Goal: Task Accomplishment & Management: Use online tool/utility

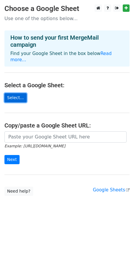
click at [7, 94] on link "Select..." at bounding box center [15, 97] width 22 height 9
click at [15, 96] on link "Select..." at bounding box center [15, 97] width 22 height 9
click at [15, 93] on link "Select..." at bounding box center [15, 97] width 22 height 9
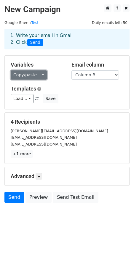
click at [37, 76] on link "Copy/paste..." at bounding box center [29, 75] width 36 height 9
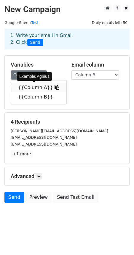
click at [35, 86] on link "{{Column A}}" at bounding box center [38, 87] width 55 height 9
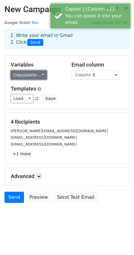
click at [40, 73] on link "Copy/paste..." at bounding box center [29, 75] width 36 height 9
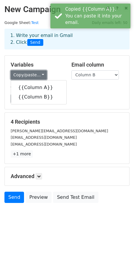
click at [40, 73] on link "Copy/paste..." at bounding box center [29, 75] width 36 height 9
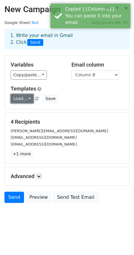
click at [28, 101] on link "Load..." at bounding box center [22, 98] width 23 height 9
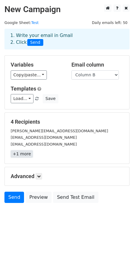
click at [15, 156] on link "+1 more" at bounding box center [22, 154] width 22 height 7
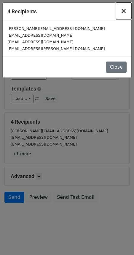
click at [123, 13] on span "×" at bounding box center [124, 11] width 6 height 8
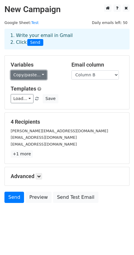
click at [40, 75] on link "Copy/paste..." at bounding box center [29, 75] width 36 height 9
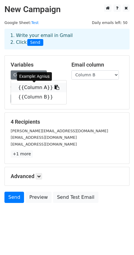
click at [55, 89] on icon at bounding box center [57, 87] width 5 height 5
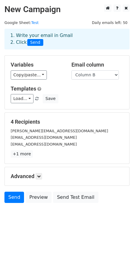
drag, startPoint x: 38, startPoint y: 75, endPoint x: 51, endPoint y: 60, distance: 19.6
click at [51, 60] on div "Variables Copy/paste... {{Column A}} {{Column B}} Email column Column A Column …" at bounding box center [67, 83] width 124 height 54
click at [27, 92] on div "Templates Load... No templates saved Save" at bounding box center [67, 95] width 122 height 18
click at [28, 100] on link "Load..." at bounding box center [22, 98] width 23 height 9
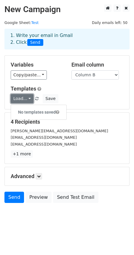
click at [28, 100] on link "Load..." at bounding box center [22, 98] width 23 height 9
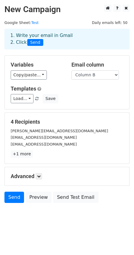
click at [63, 109] on div "Variables Copy/paste... {{Column A}} {{Column B}} Email column Column A Column …" at bounding box center [67, 83] width 124 height 54
click at [40, 177] on icon at bounding box center [39, 177] width 4 height 4
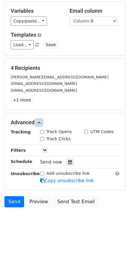
scroll to position [56, 0]
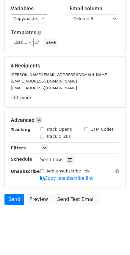
click at [42, 129] on input "Track Opens" at bounding box center [42, 130] width 4 height 4
checkbox input "true"
click at [46, 146] on icon at bounding box center [45, 148] width 4 height 4
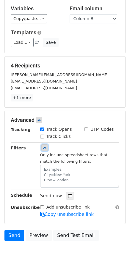
click at [46, 146] on icon at bounding box center [45, 148] width 4 height 4
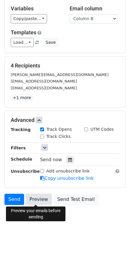
click at [34, 202] on link "Preview" at bounding box center [38, 199] width 26 height 11
click at [38, 201] on link "Preview" at bounding box center [38, 199] width 26 height 11
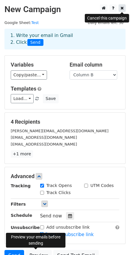
click at [122, 7] on icon at bounding box center [121, 8] width 3 height 4
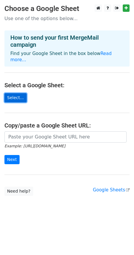
click at [16, 93] on link "Select..." at bounding box center [15, 97] width 22 height 9
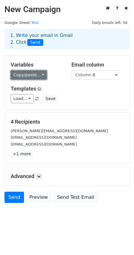
click at [39, 74] on link "Copy/paste..." at bounding box center [29, 75] width 36 height 9
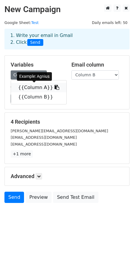
click at [55, 87] on icon at bounding box center [57, 87] width 5 height 5
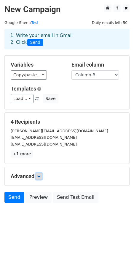
click at [41, 176] on icon at bounding box center [39, 177] width 4 height 4
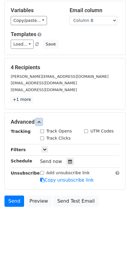
scroll to position [56, 0]
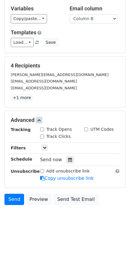
click at [41, 131] on input "Track Opens" at bounding box center [42, 130] width 4 height 4
checkbox input "true"
click at [43, 136] on input "Track Clicks" at bounding box center [42, 137] width 4 height 4
checkbox input "true"
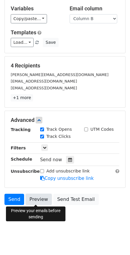
click at [41, 198] on link "Preview" at bounding box center [38, 199] width 26 height 11
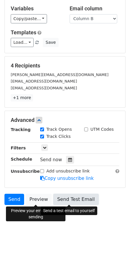
click at [68, 200] on link "Send Test Email" at bounding box center [75, 199] width 45 height 11
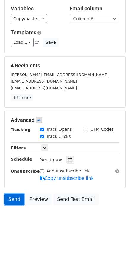
click at [13, 200] on link "Send" at bounding box center [14, 199] width 20 height 11
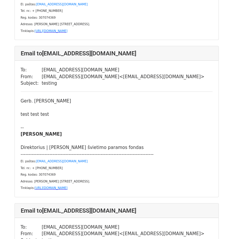
scroll to position [148, 0]
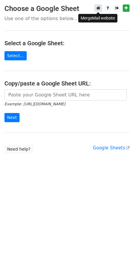
click at [98, 8] on icon at bounding box center [98, 8] width 4 height 4
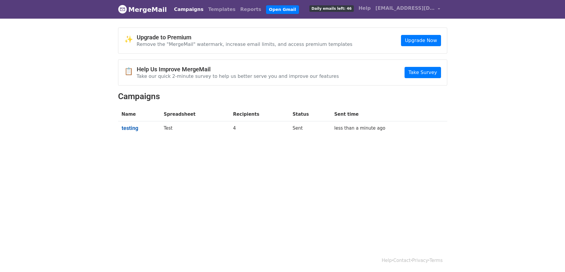
click at [131, 130] on link "testing" at bounding box center [139, 128] width 35 height 7
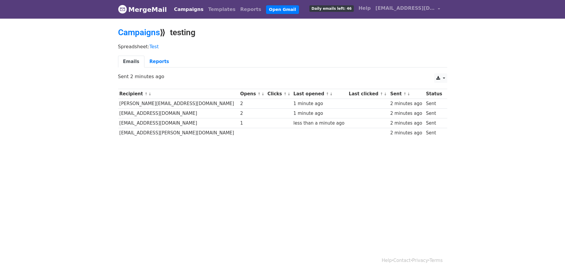
drag, startPoint x: 445, startPoint y: 76, endPoint x: 466, endPoint y: 44, distance: 38.1
click at [466, 44] on body "MergeMail Campaigns Templates Reports Open Gmail Daily emails left: 46 Help lra…" at bounding box center [282, 83] width 565 height 167
click at [155, 66] on link "Reports" at bounding box center [159, 62] width 30 height 12
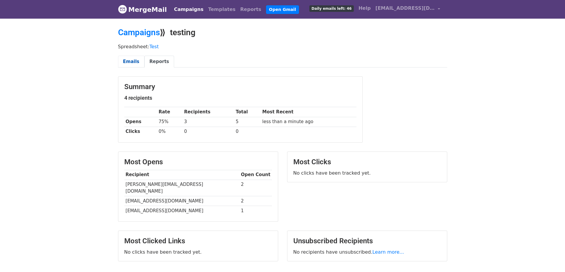
click at [136, 57] on link "Emails" at bounding box center [131, 62] width 26 height 12
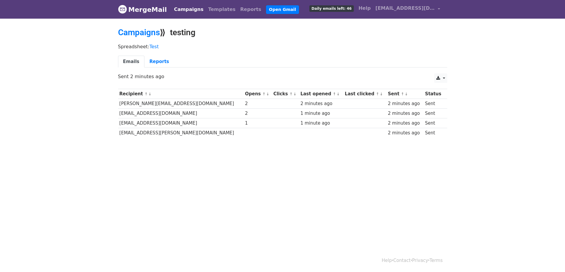
drag, startPoint x: 148, startPoint y: 180, endPoint x: 324, endPoint y: 82, distance: 201.6
click at [324, 82] on div "CSV Excel Sent 2 minutes ago" at bounding box center [283, 80] width 338 height 12
click at [333, 9] on span "Daily emails left: 46" at bounding box center [331, 8] width 44 height 7
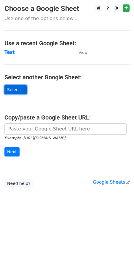
click at [18, 90] on link "Select..." at bounding box center [15, 89] width 22 height 9
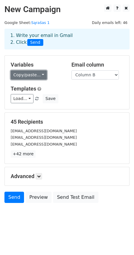
click at [37, 74] on link "Copy/paste..." at bounding box center [29, 75] width 36 height 9
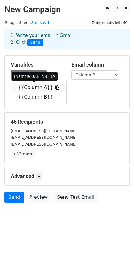
click at [55, 87] on icon at bounding box center [57, 87] width 5 height 5
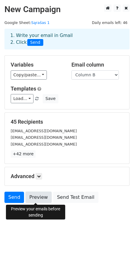
click at [34, 199] on link "Preview" at bounding box center [38, 197] width 26 height 11
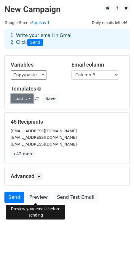
click at [27, 99] on link "Load..." at bounding box center [22, 98] width 23 height 9
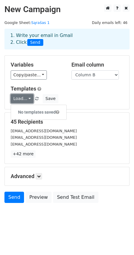
click at [27, 99] on link "Load..." at bounding box center [22, 98] width 23 height 9
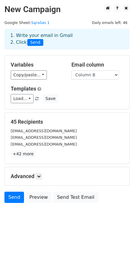
click at [85, 99] on div "Load... No templates saved Save" at bounding box center [67, 98] width 122 height 9
click at [13, 199] on link "Send" at bounding box center [14, 197] width 20 height 11
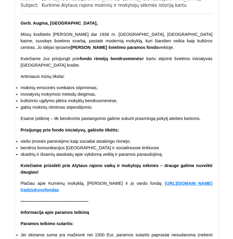
scroll to position [19459, 0]
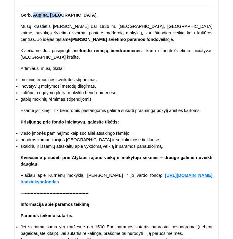
drag, startPoint x: 33, startPoint y: 51, endPoint x: 62, endPoint y: 52, distance: 28.5
click at [62, 18] on p "Gerb. Augina, UAB," at bounding box center [117, 15] width 192 height 7
copy span "Augina, UAB,"
